Goal: Transaction & Acquisition: Purchase product/service

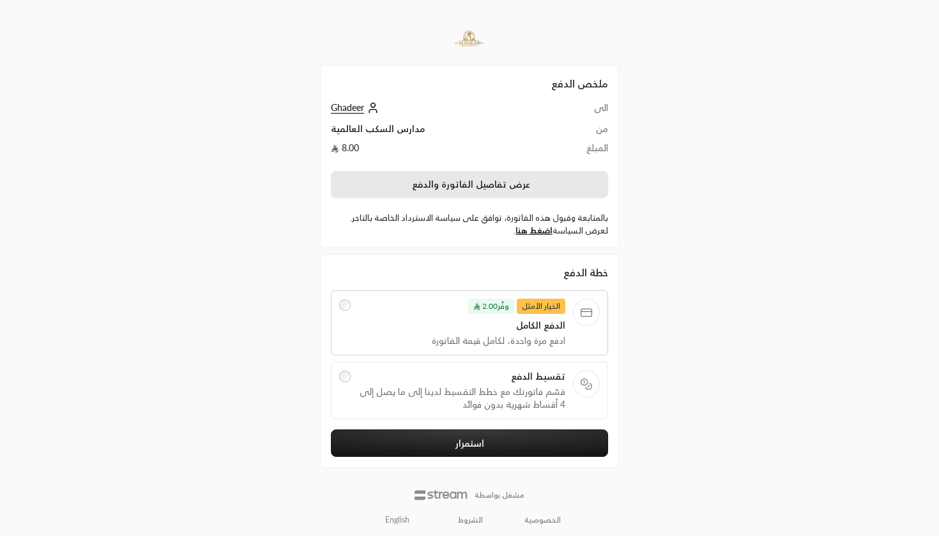
click at [409, 183] on button "عرض تفاصيل الفاتورة والدفع" at bounding box center [469, 184] width 277 height 27
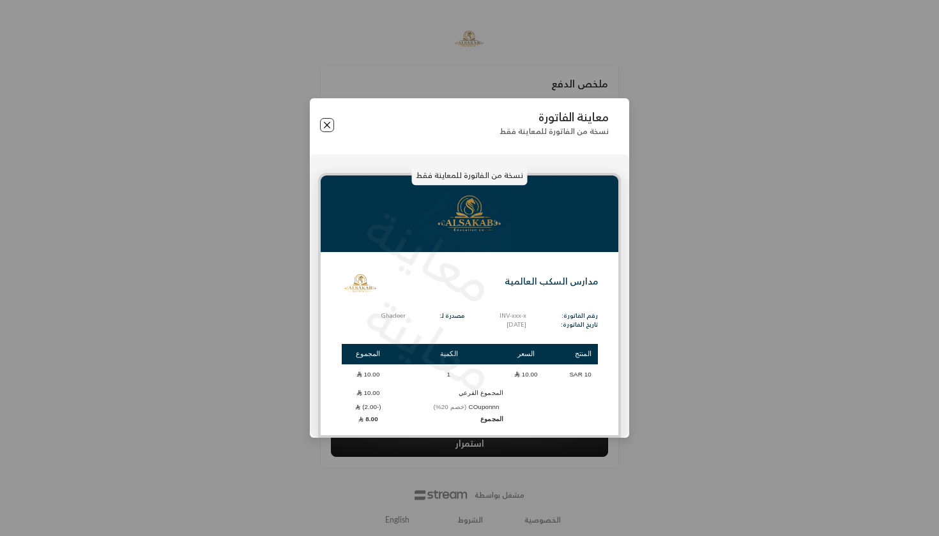
click at [327, 126] on button "Close" at bounding box center [327, 125] width 14 height 14
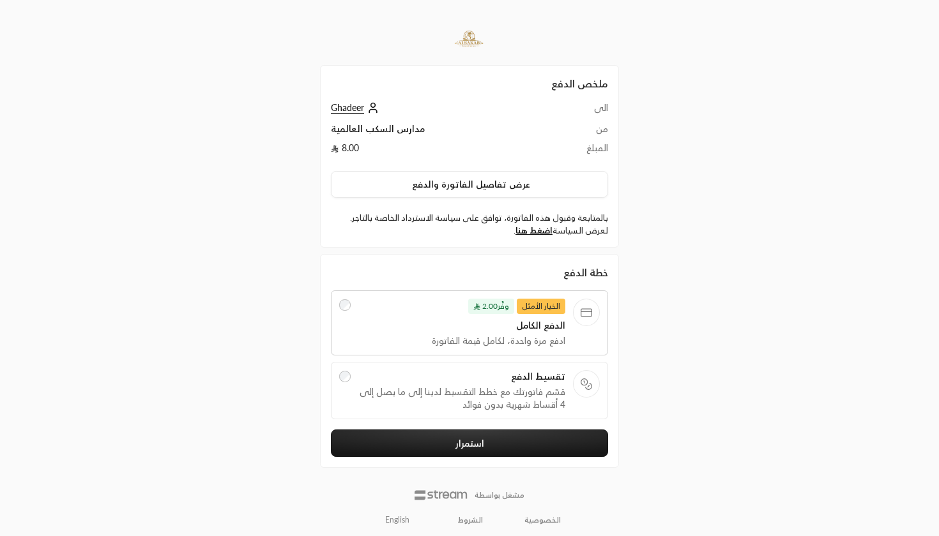
click at [526, 236] on label "بالمتابعة وقبول هذه الفاتورة، توافق على سياسة الاسترداد الخاصة بالتاجر. لعرض ال…" at bounding box center [469, 224] width 277 height 25
click at [527, 230] on link "اضغط هنا" at bounding box center [533, 230] width 37 height 10
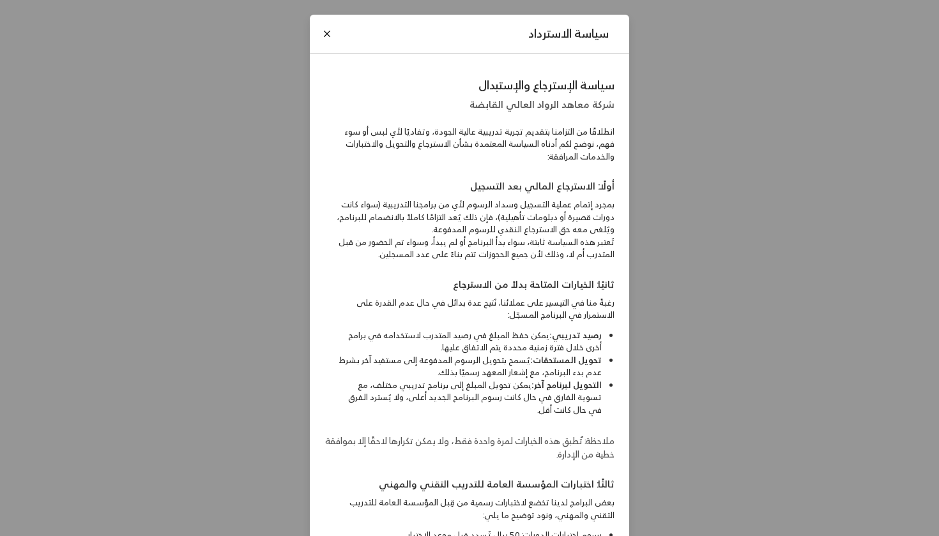
click at [319, 33] on div "سياسة الاسترداد" at bounding box center [469, 35] width 319 height 40
click at [323, 33] on button "Close" at bounding box center [327, 34] width 14 height 14
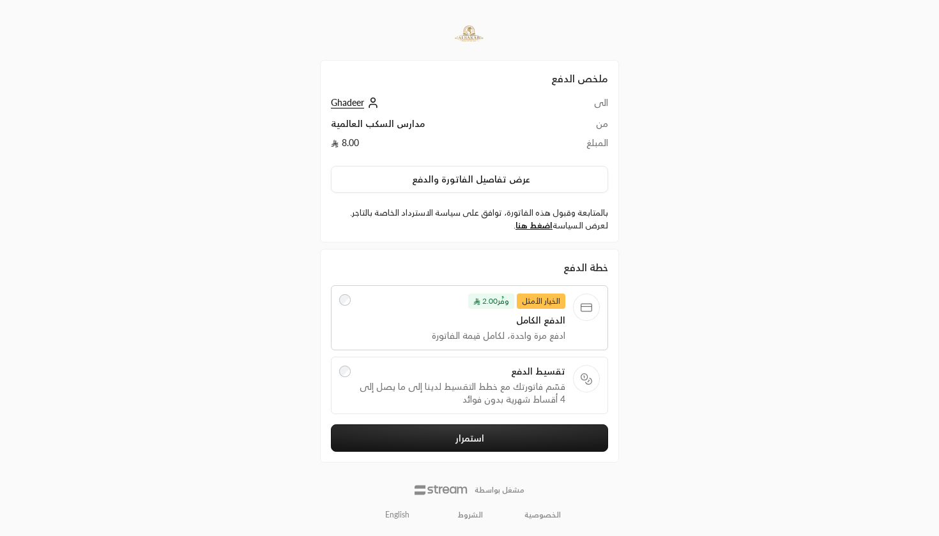
scroll to position [4, 0]
click at [344, 380] on div at bounding box center [344, 386] width 11 height 41
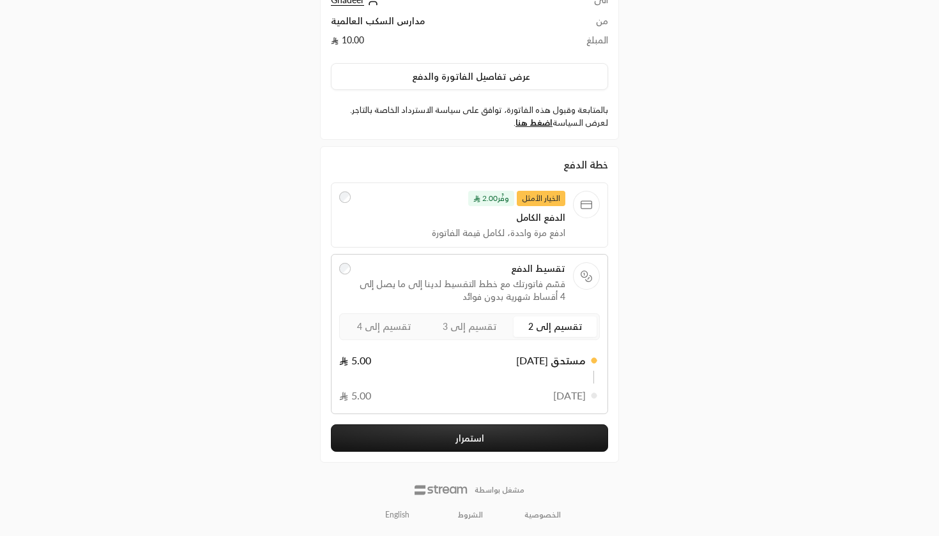
scroll to position [107, 0]
click at [459, 323] on span "تقسيم إلى 3" at bounding box center [470, 327] width 54 height 11
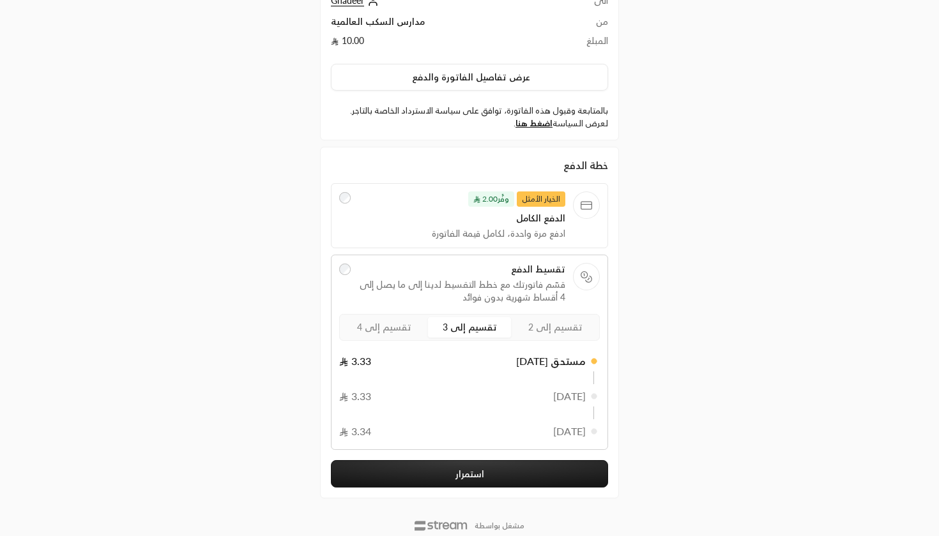
click at [407, 326] on span "تقسيم إلى 4" at bounding box center [384, 327] width 54 height 11
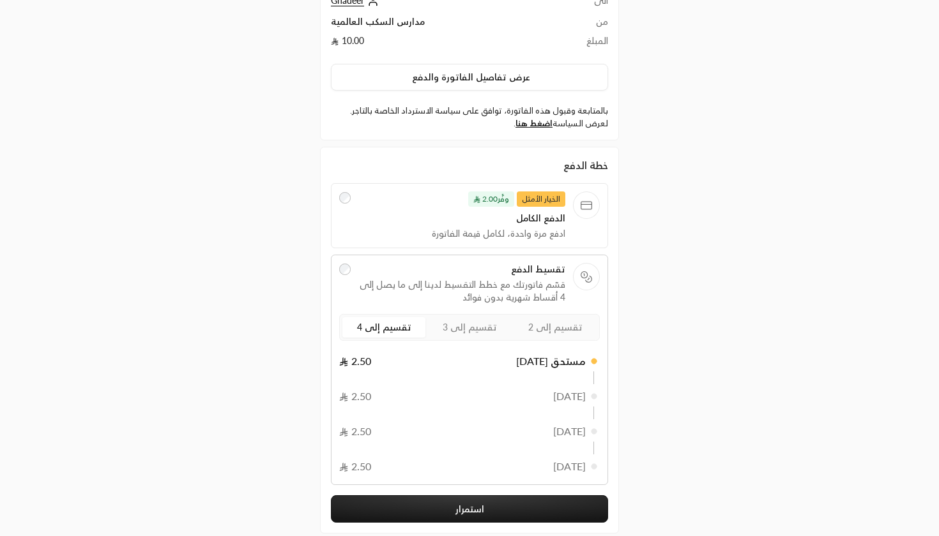
click at [533, 331] on span "تقسيم إلى 2" at bounding box center [555, 327] width 54 height 11
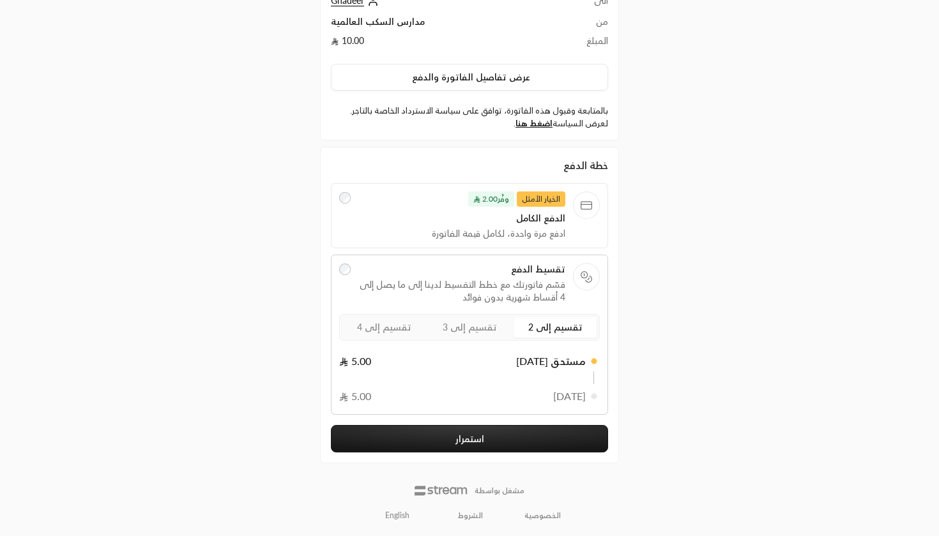
click at [475, 331] on span "تقسيم إلى 3" at bounding box center [470, 327] width 54 height 11
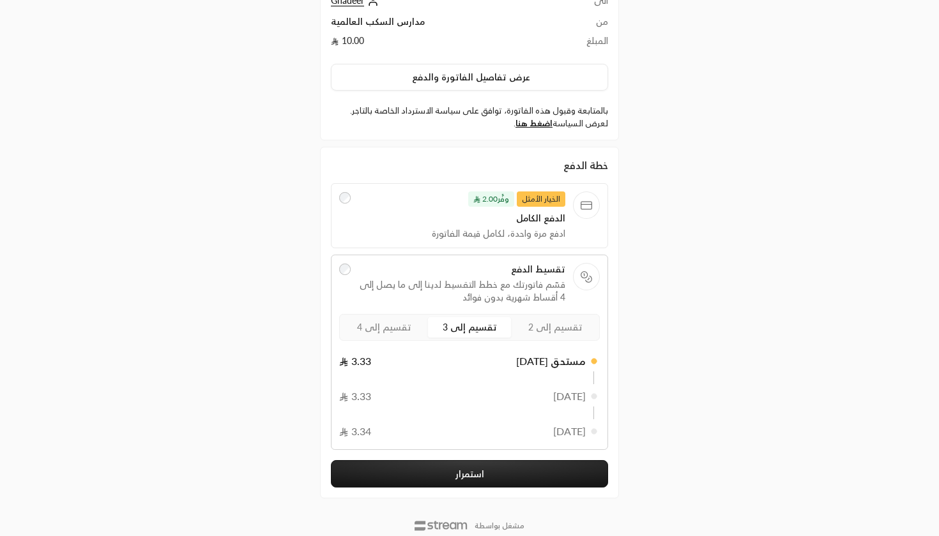
click at [358, 326] on label "تقسيم إلى 4" at bounding box center [383, 327] width 83 height 20
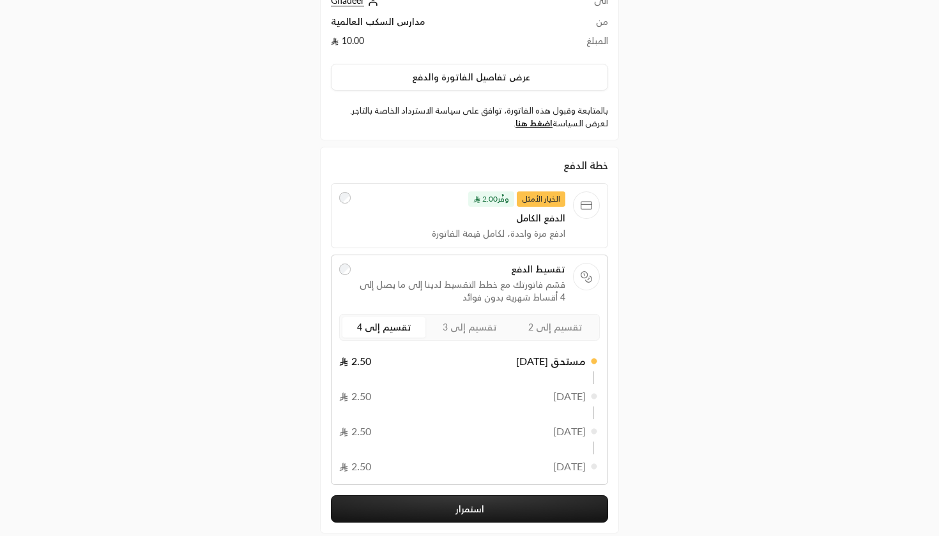
click at [333, 195] on div "الخيار الأمثل وفَّر 2.00 الدفع الكامل ادفع مرة واحدة، لكامل قيمة الفاتورة" at bounding box center [469, 215] width 277 height 65
click at [344, 192] on div at bounding box center [344, 216] width 11 height 49
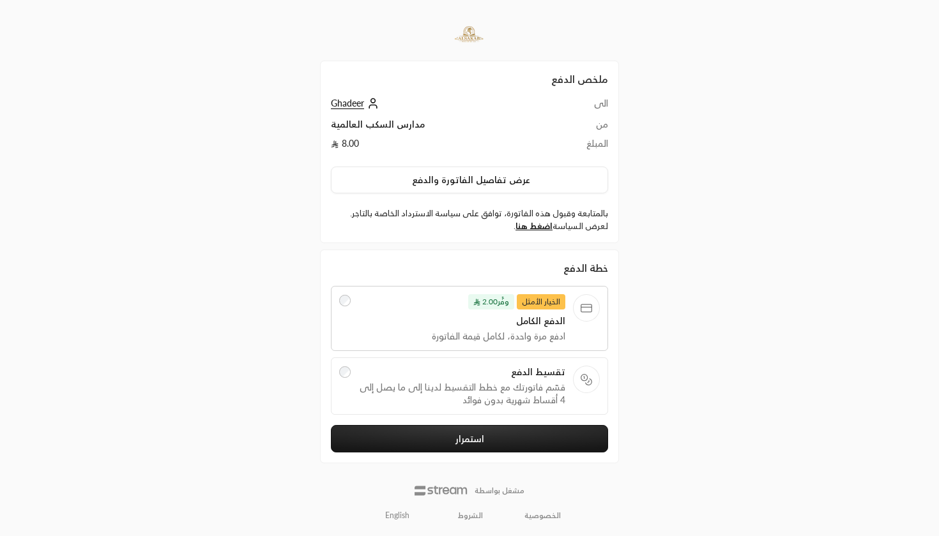
click at [417, 435] on button "استمرار" at bounding box center [469, 438] width 277 height 27
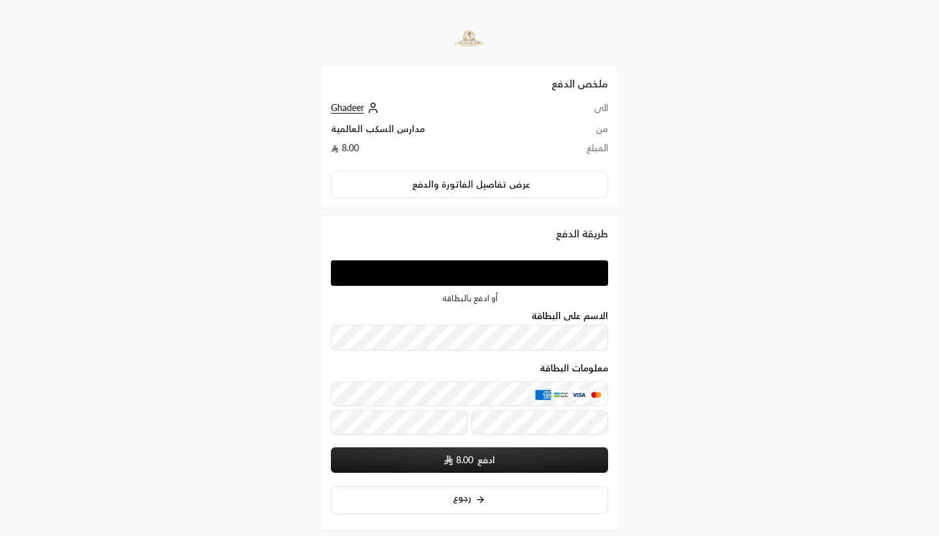
scroll to position [36, 0]
